Goal: Navigation & Orientation: Find specific page/section

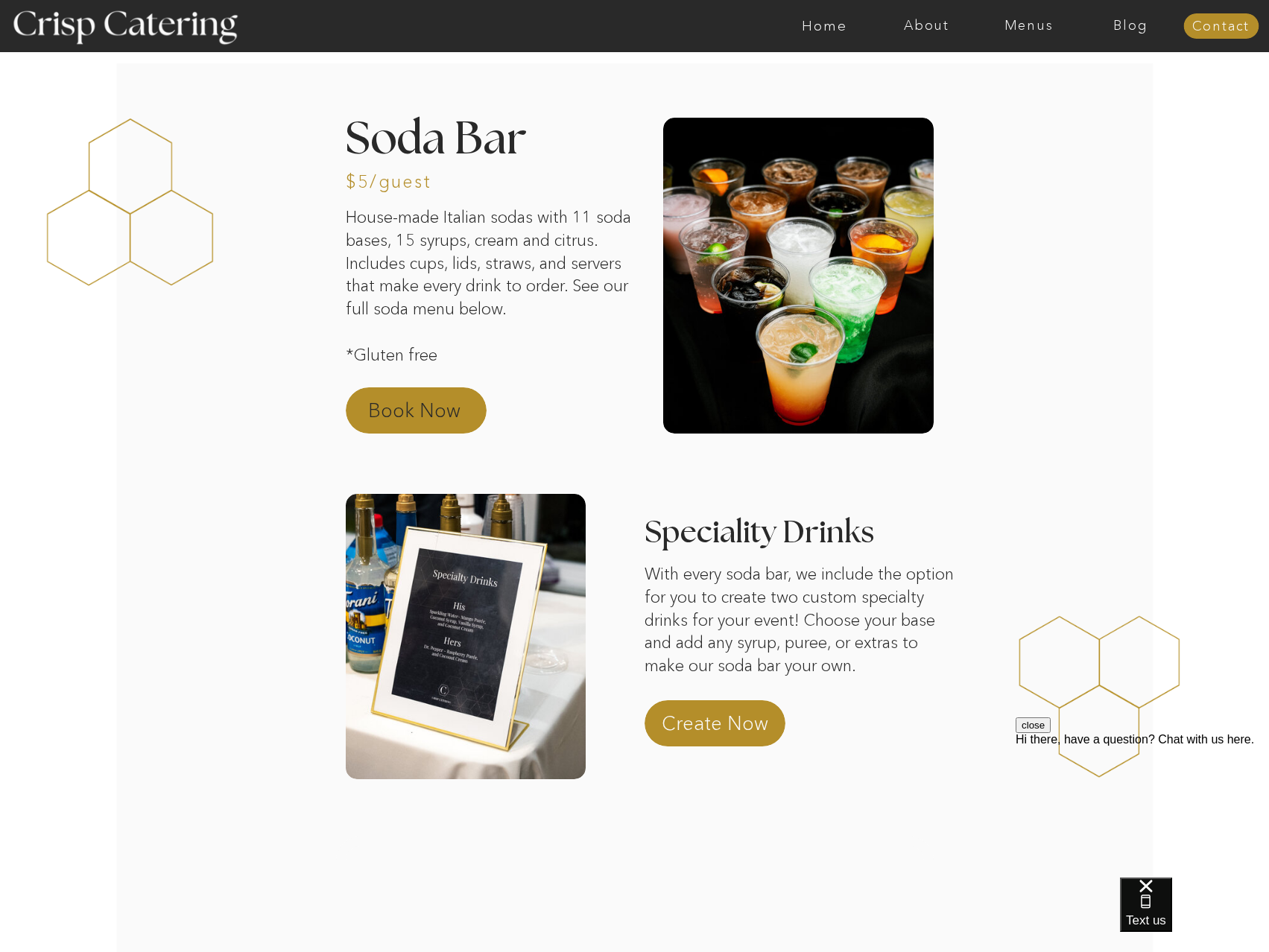
click at [471, 411] on p "Book Now" at bounding box center [434, 415] width 131 height 36
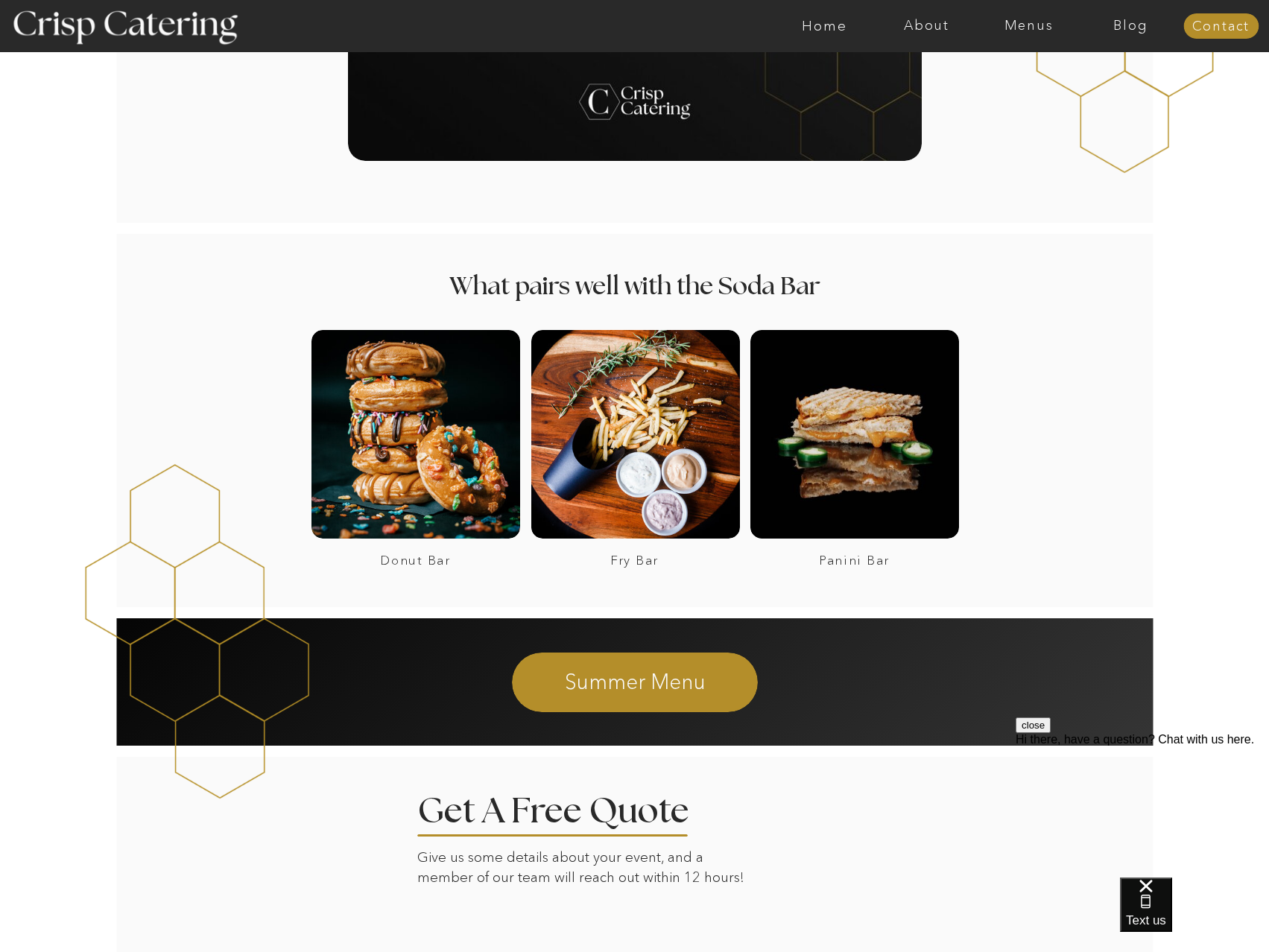
scroll to position [2315, 0]
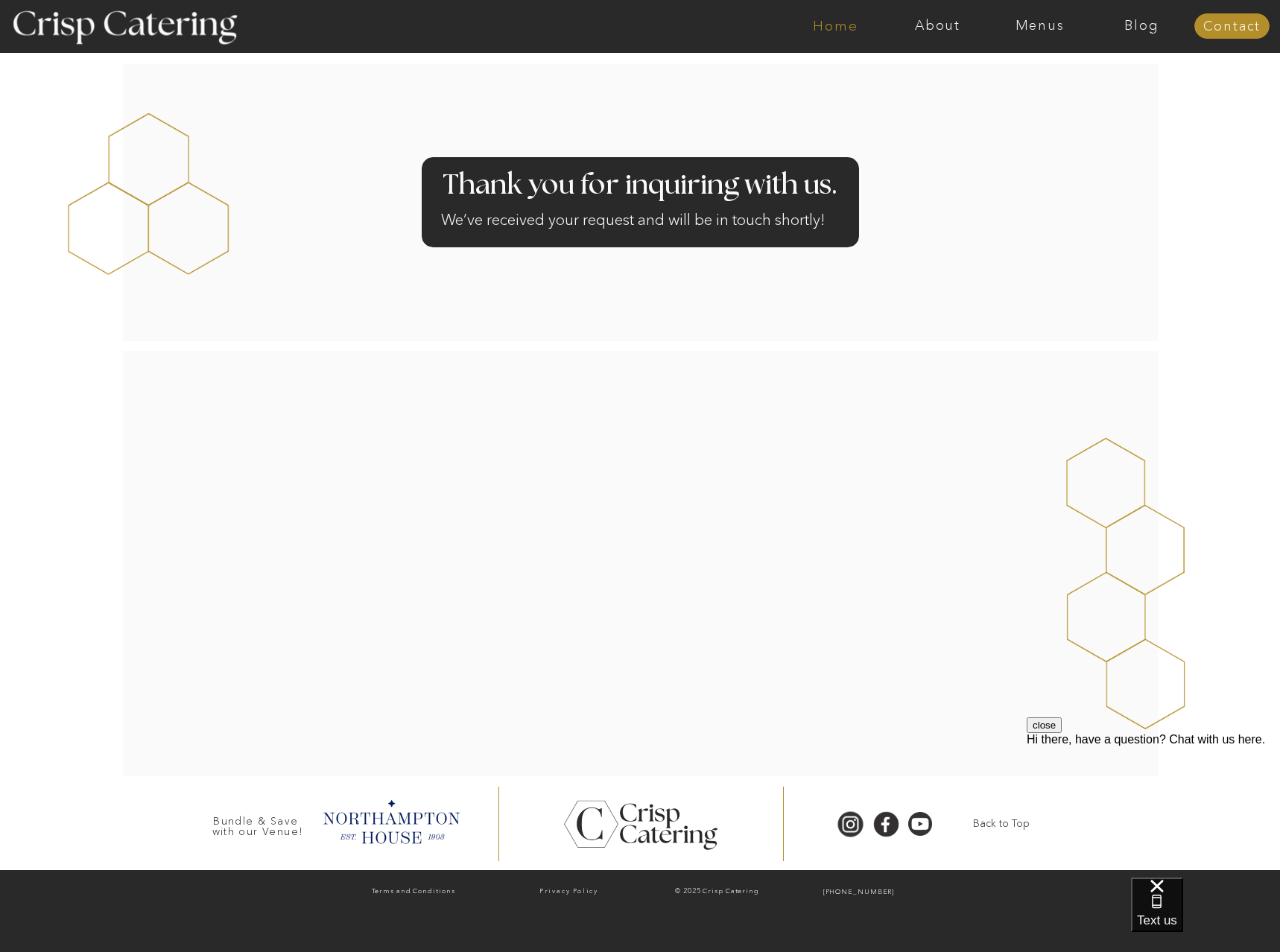
click at [847, 28] on nav "Home" at bounding box center [835, 26] width 102 height 15
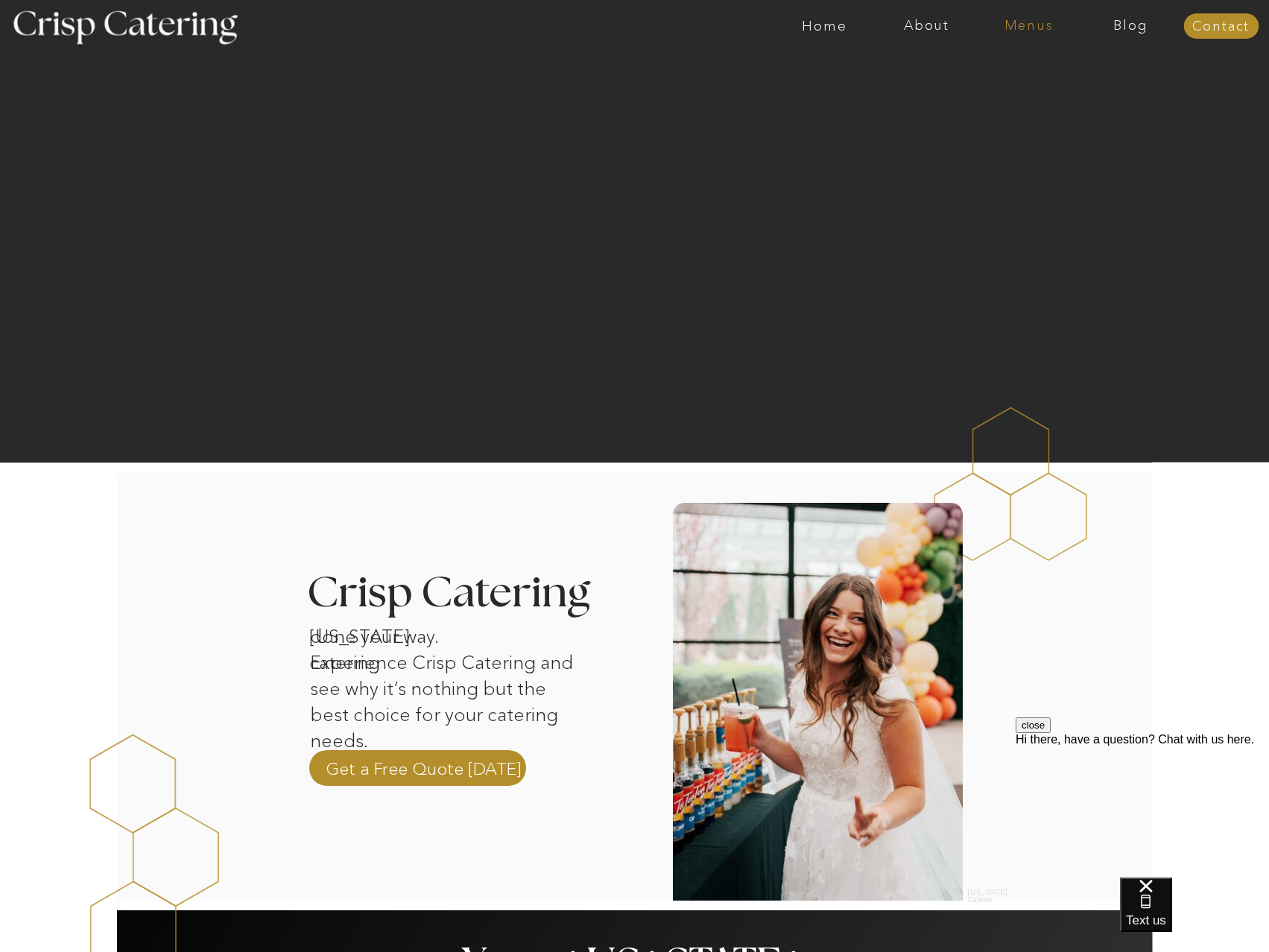
click at [1044, 32] on nav "Menus" at bounding box center [1028, 26] width 102 height 15
click at [1021, 63] on nav "Summer (Mar-Aug)" at bounding box center [1033, 68] width 133 height 15
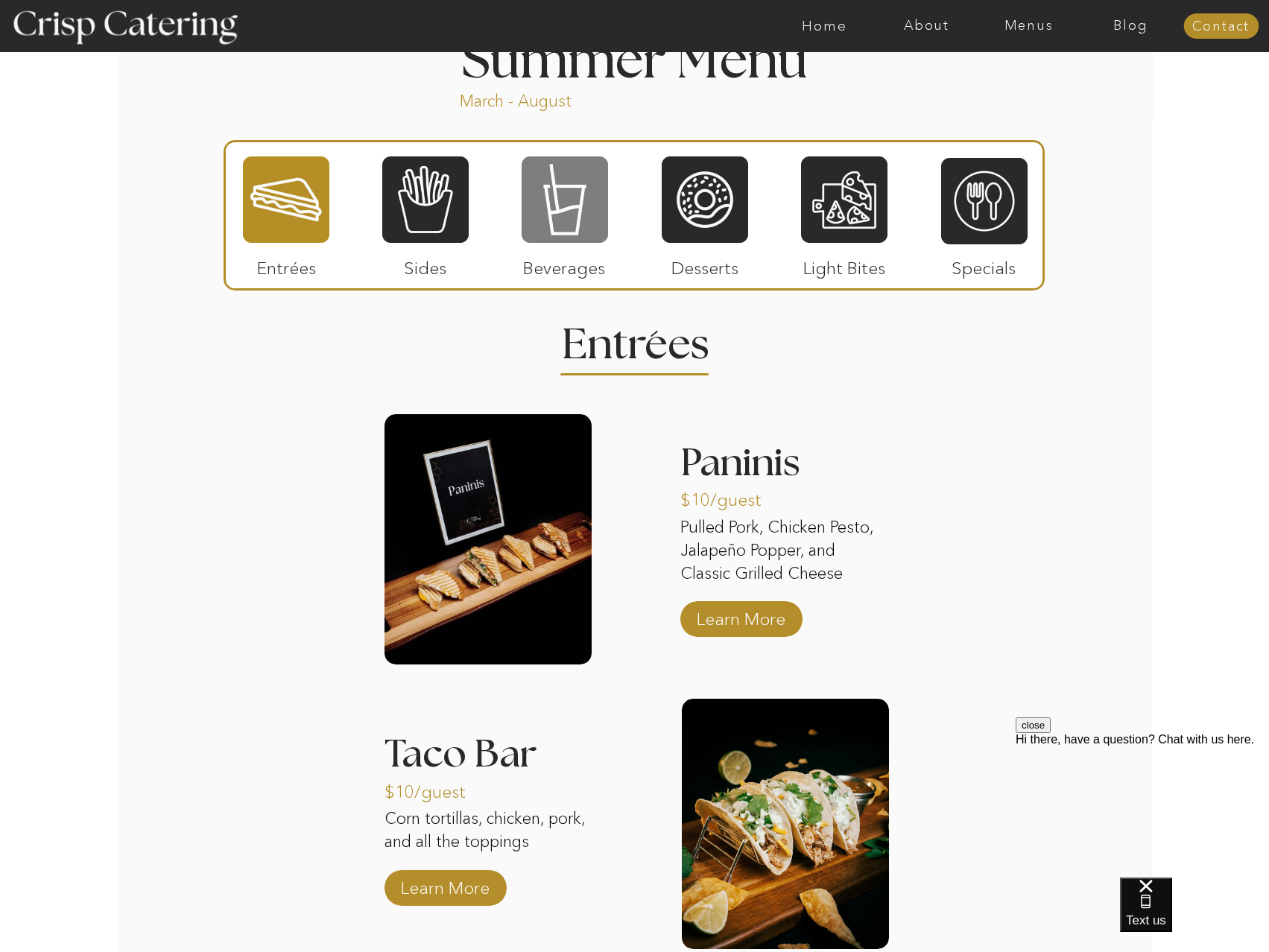
click at [568, 220] on div at bounding box center [565, 199] width 86 height 90
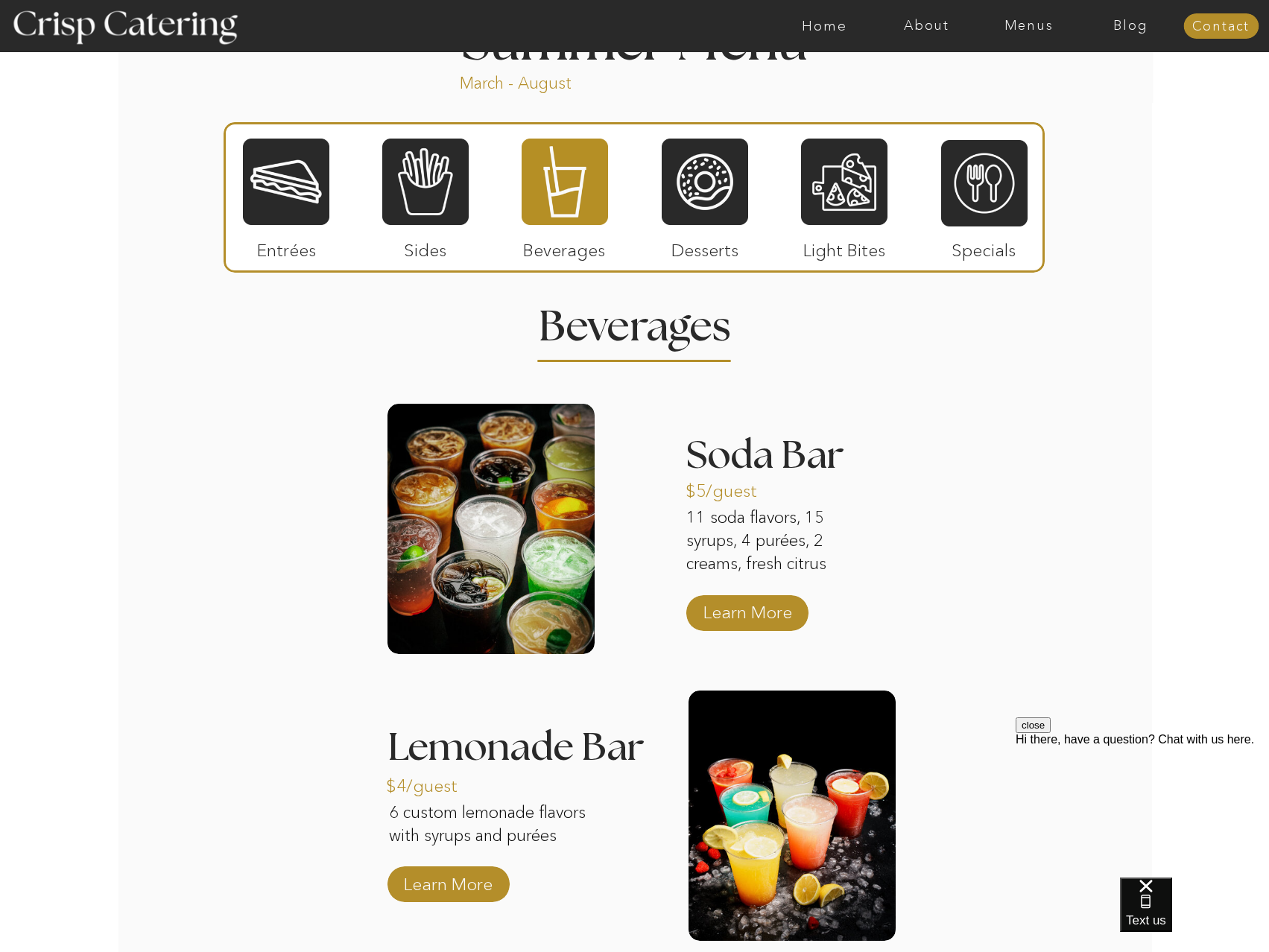
scroll to position [1039, 0]
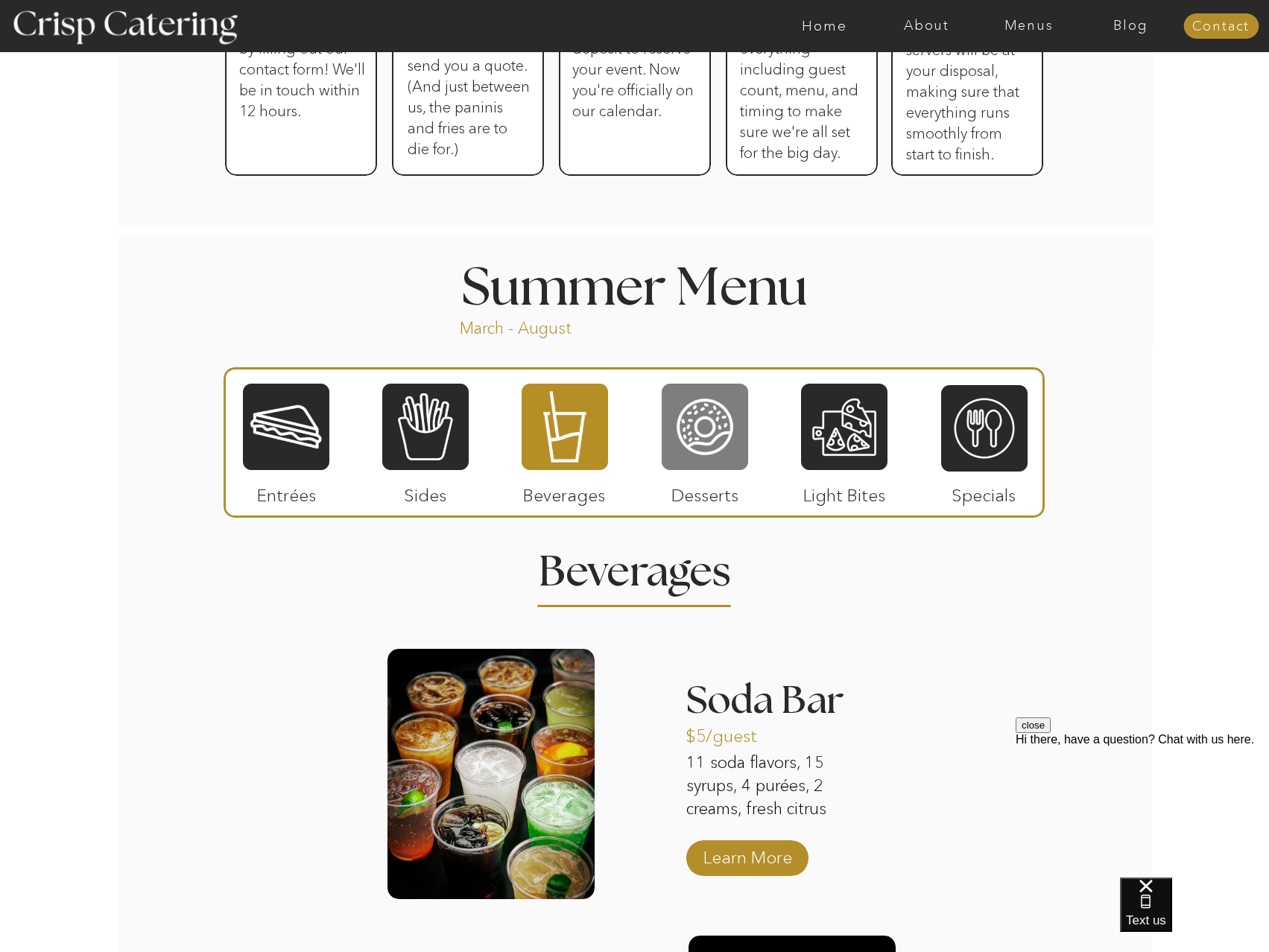
click at [715, 417] on div at bounding box center [704, 426] width 86 height 90
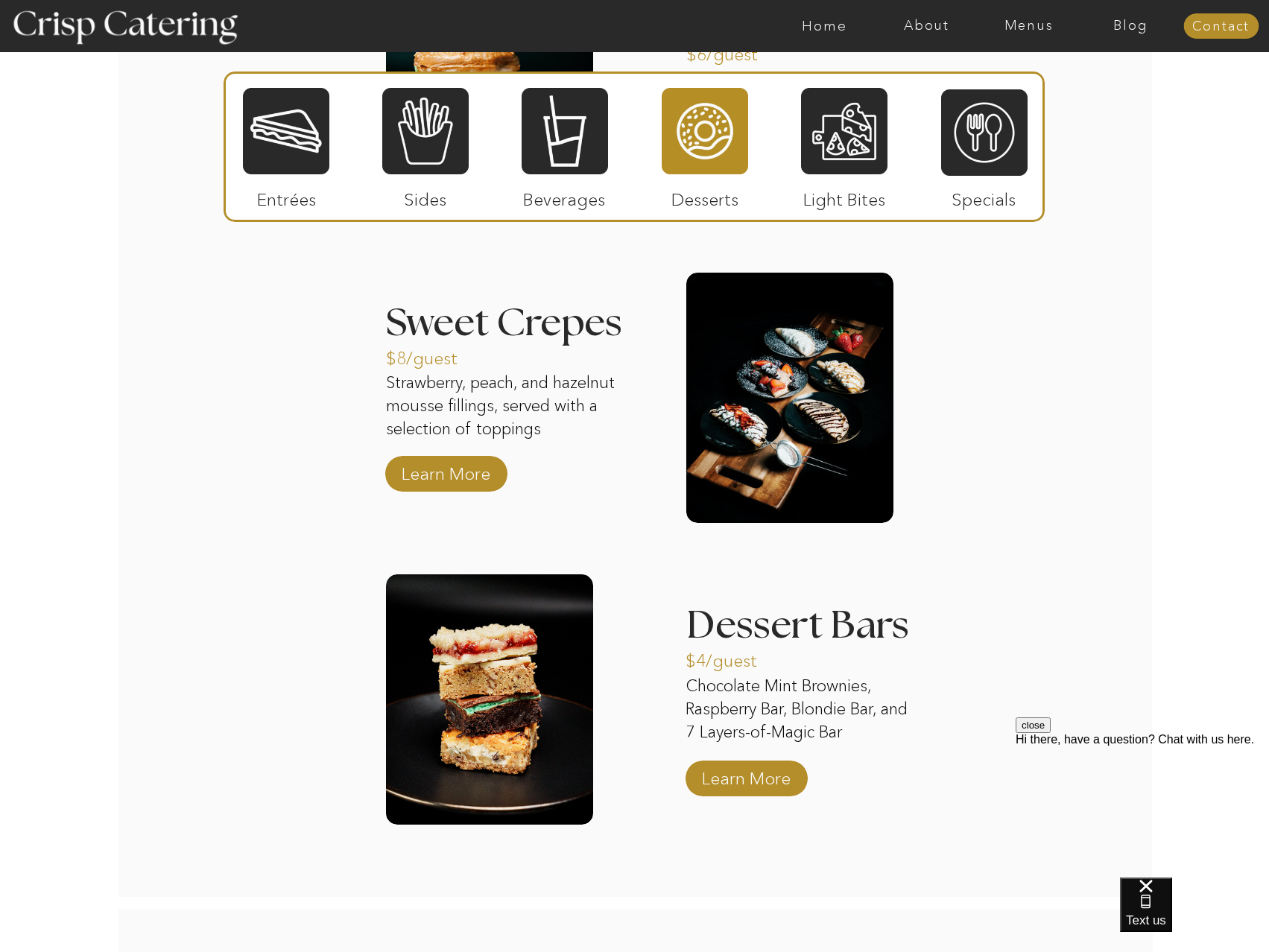
scroll to position [1561, 0]
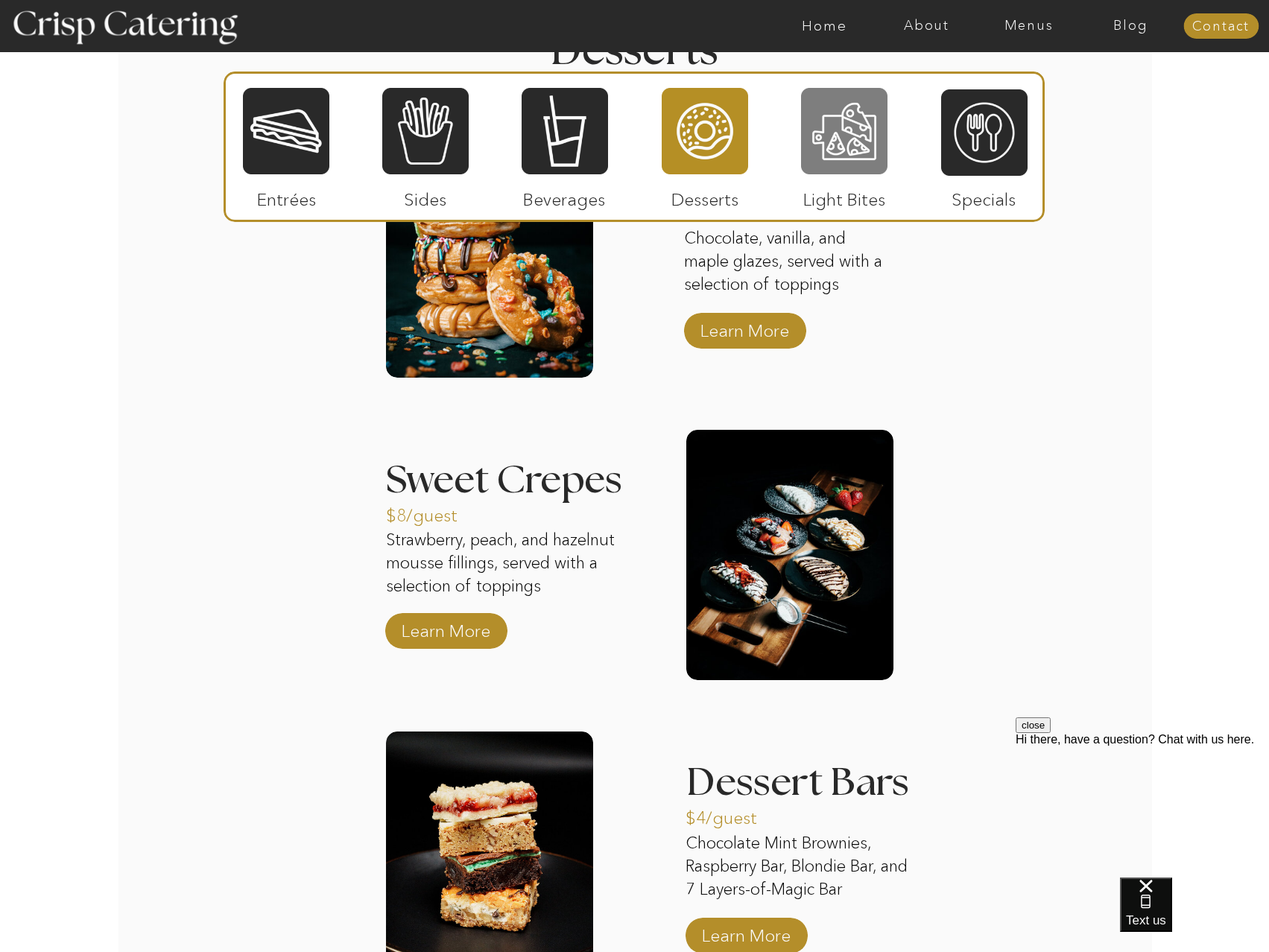
click at [853, 140] on div at bounding box center [844, 131] width 86 height 90
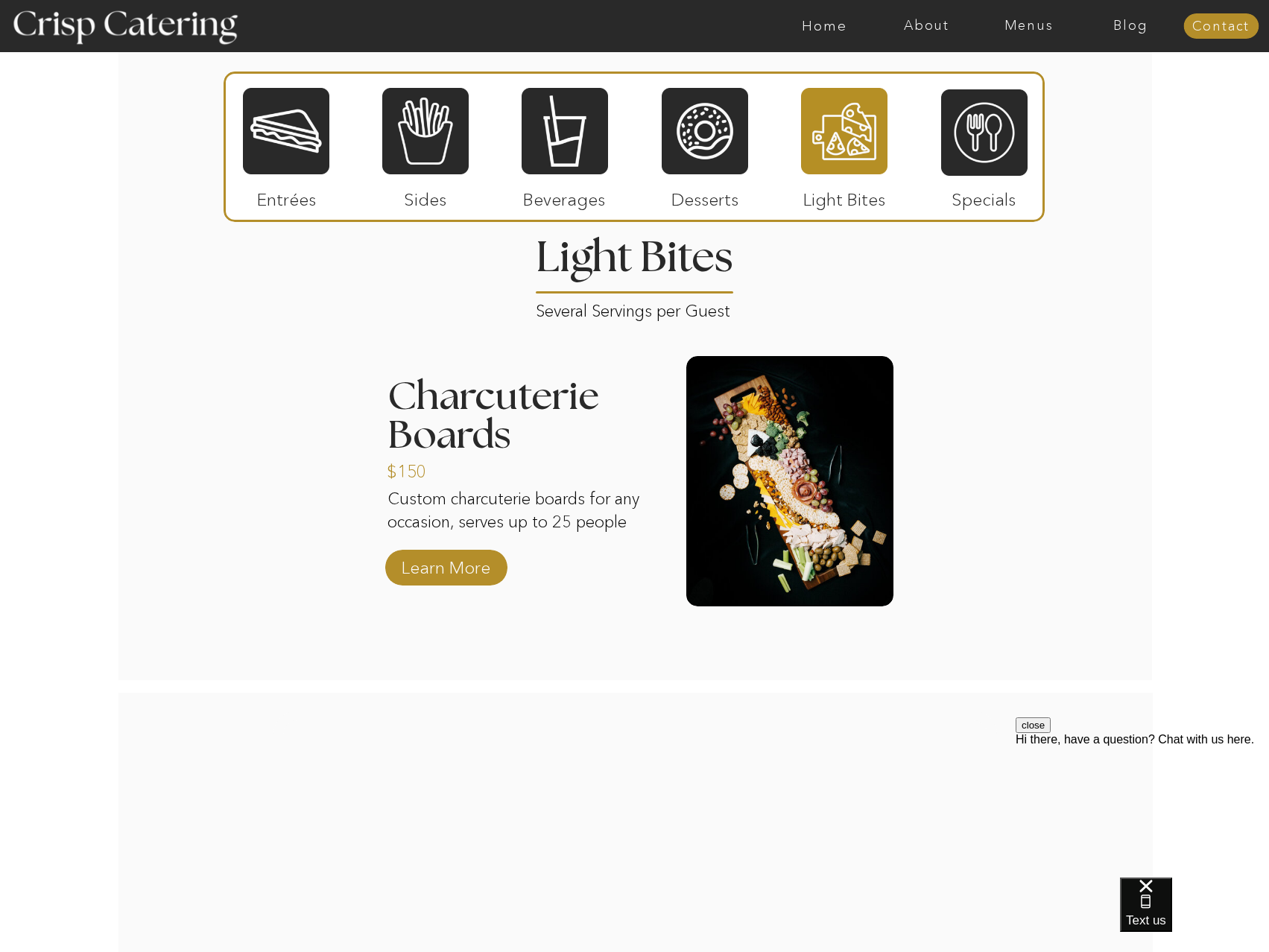
scroll to position [1337, 0]
